Goal: Task Accomplishment & Management: Use online tool/utility

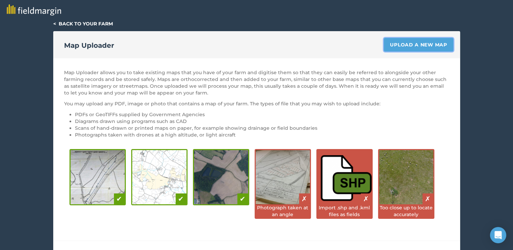
click at [423, 44] on link "Upload a new map" at bounding box center [418, 45] width 69 height 14
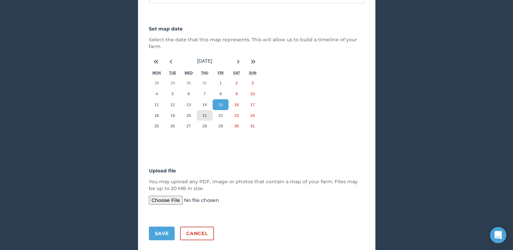
scroll to position [113, 0]
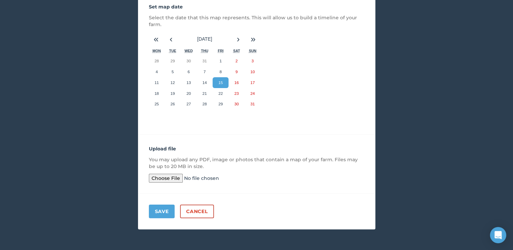
click at [169, 179] on input "file" at bounding box center [201, 178] width 104 height 9
type input "C:\fakepath\[PHONE_NUMBER]_00_[PHONE_NUMBER]_59_Sentinel-2_L2A_True_color (1).j…"
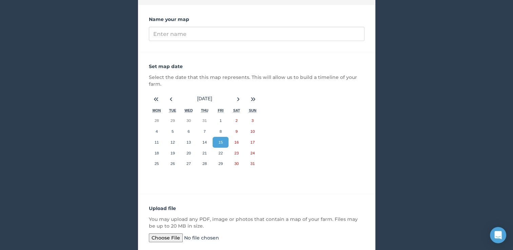
scroll to position [0, 0]
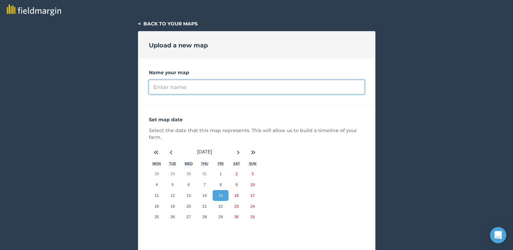
click at [193, 87] on input "Name your map" at bounding box center [257, 87] width 216 height 14
paste input "Ysterkroon Copernicus [DATE]"
drag, startPoint x: 183, startPoint y: 87, endPoint x: 153, endPoint y: 87, distance: 29.5
click at [153, 87] on input "Ysterkroon Copernicus [DATE]" at bounding box center [257, 87] width 216 height 14
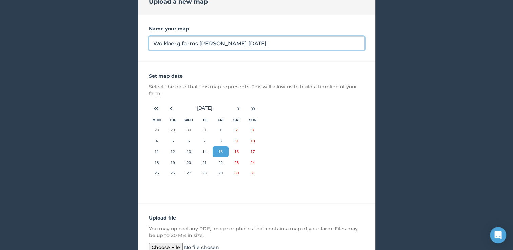
scroll to position [113, 0]
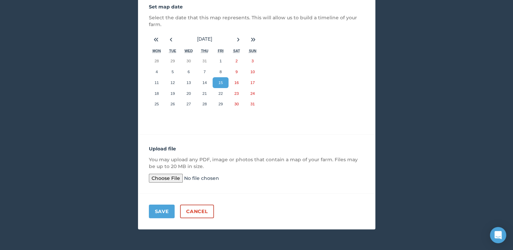
type input "Wolkberg farms [PERSON_NAME] [DATE]"
click at [169, 208] on button "Save" at bounding box center [162, 212] width 26 height 14
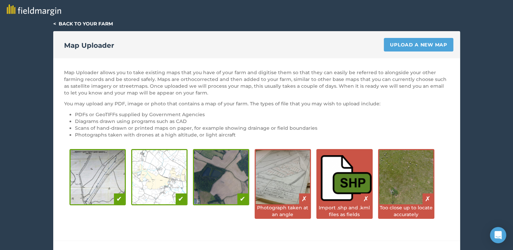
scroll to position [34, 0]
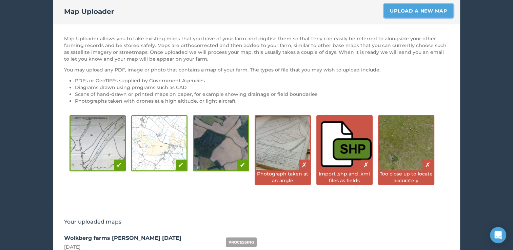
click at [417, 9] on link "Upload a new map" at bounding box center [418, 11] width 69 height 14
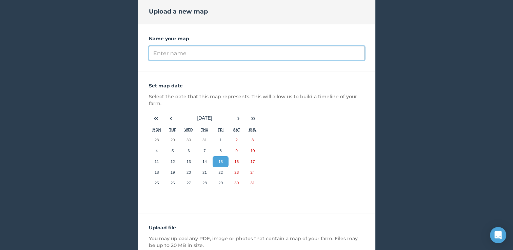
paste input "Ysterkroon Copernicus [DATE]"
drag, startPoint x: 183, startPoint y: 55, endPoint x: 148, endPoint y: 52, distance: 35.0
click at [148, 52] on div "Name your map Ysterkroon Copernicus [DATE]" at bounding box center [256, 47] width 237 height 47
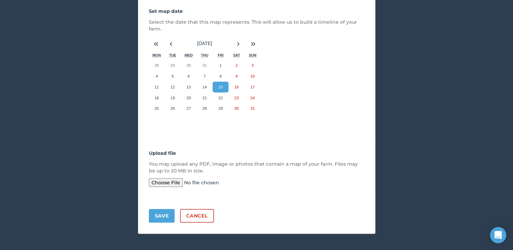
scroll to position [113, 0]
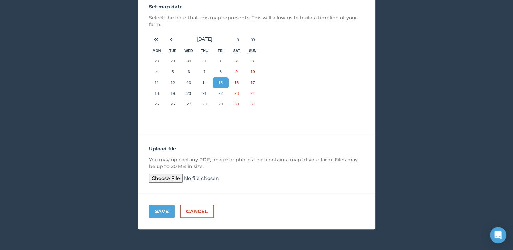
type input "WatervalCopernicus [DATE]"
click at [169, 176] on input "file" at bounding box center [201, 178] width 104 height 9
type input "C:\fakepath\[PHONE_NUMBER]_00_[PHONE_NUMBER]_59_Sentinel-2_L2A_True_color (2).j…"
click at [158, 212] on button "Save" at bounding box center [162, 212] width 26 height 14
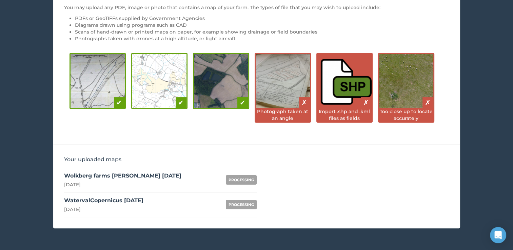
scroll to position [95, 0]
